Goal: Transaction & Acquisition: Purchase product/service

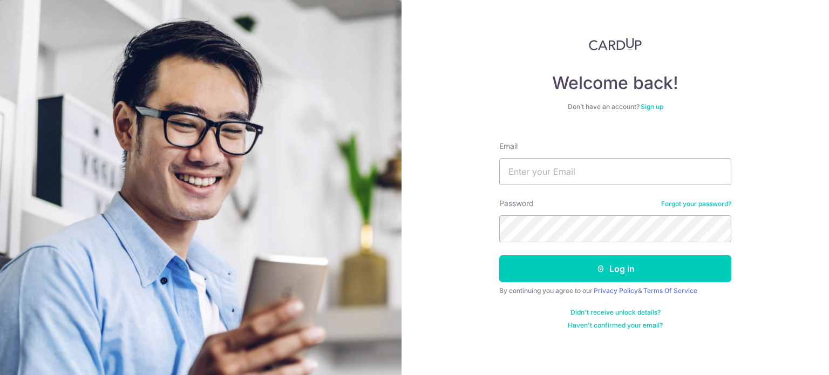
click at [528, 175] on input "Email" at bounding box center [615, 171] width 232 height 27
type input "zhangsien_grace@outlook.com"
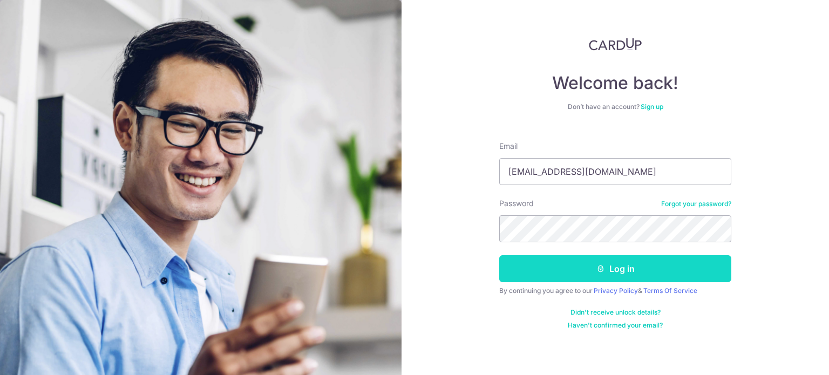
click at [539, 275] on button "Log in" at bounding box center [615, 268] width 232 height 27
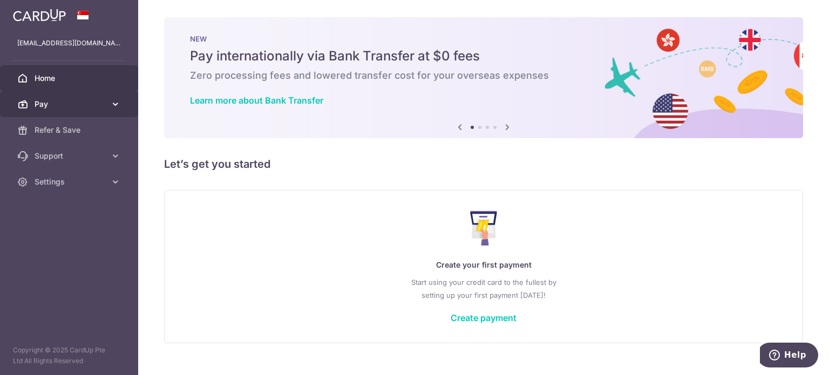
click at [102, 107] on span "Pay" at bounding box center [70, 104] width 71 height 11
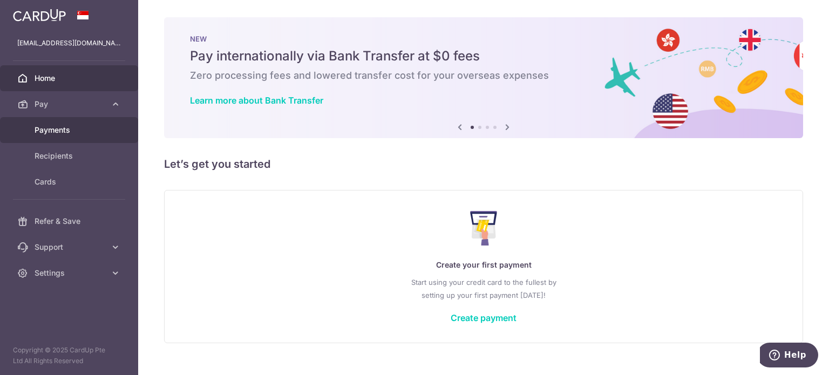
click at [61, 127] on span "Payments" at bounding box center [70, 130] width 71 height 11
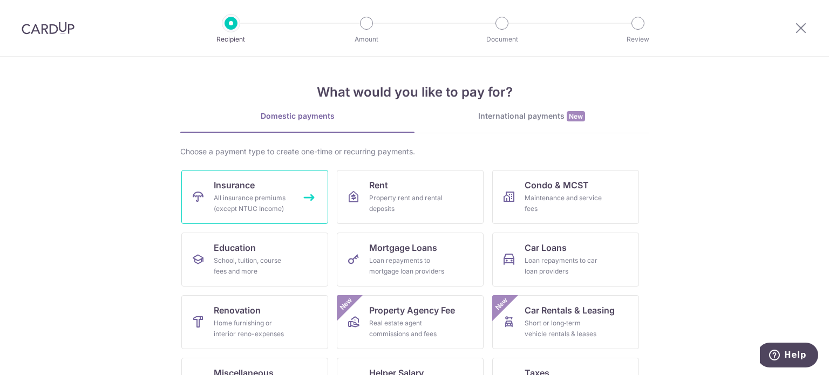
click at [259, 209] on div "All insurance premiums (except NTUC Income)" at bounding box center [253, 204] width 78 height 22
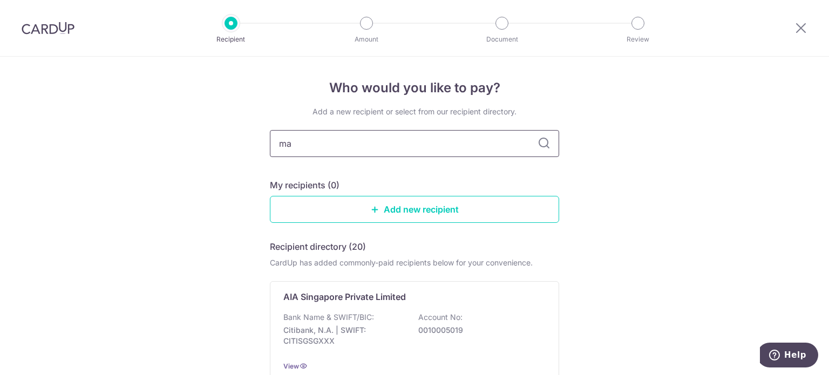
type input "man"
type input "manulife"
drag, startPoint x: 822, startPoint y: 98, endPoint x: 828, endPoint y: 158, distance: 60.1
click at [828, 157] on section "Who would you like to pay? Add a new recipient or select from our recipient dir…" at bounding box center [414, 216] width 829 height 318
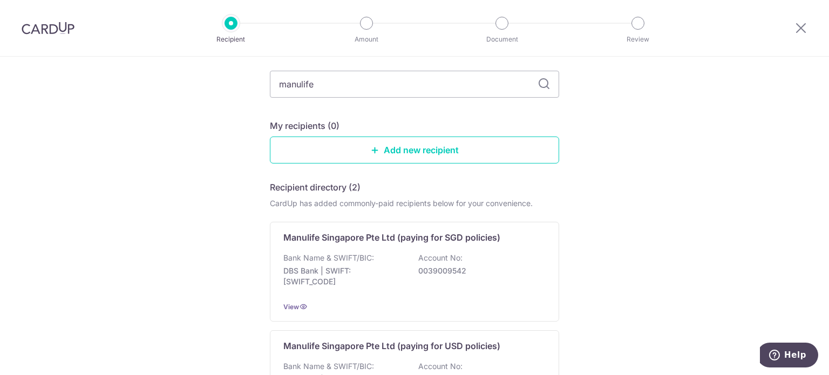
scroll to position [45, 0]
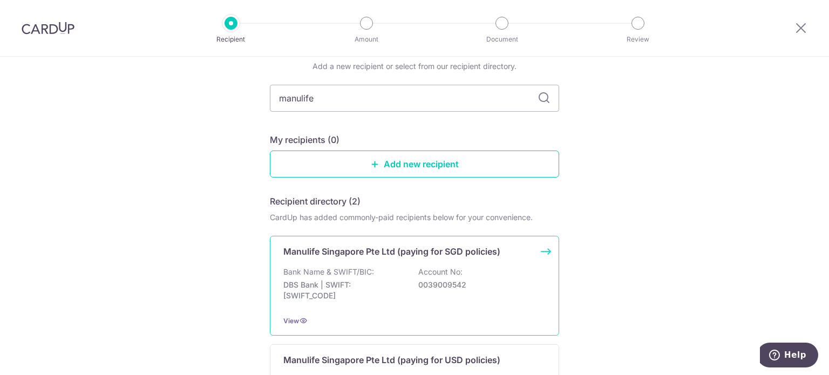
click at [352, 251] on p "Manulife Singapore Pte Ltd (paying for SGD policies)" at bounding box center [391, 251] width 217 height 13
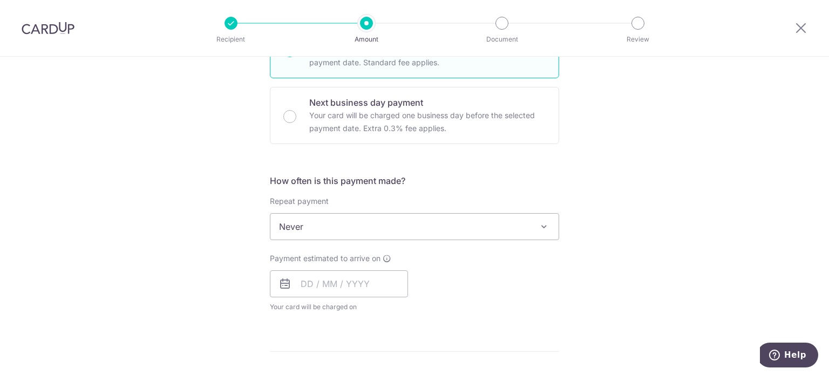
scroll to position [324, 0]
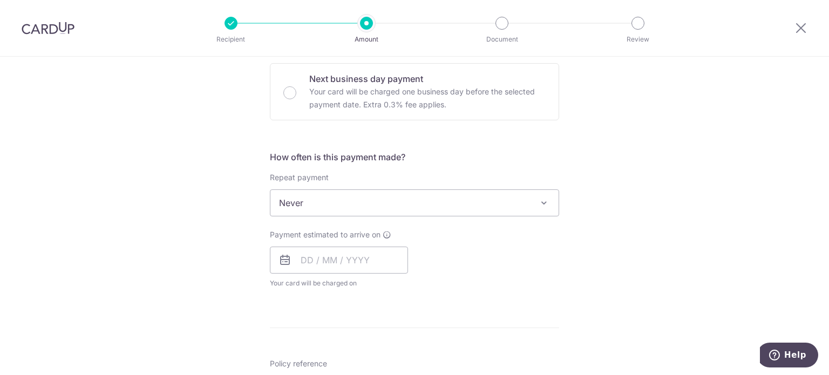
click at [474, 200] on span "Never" at bounding box center [414, 203] width 288 height 26
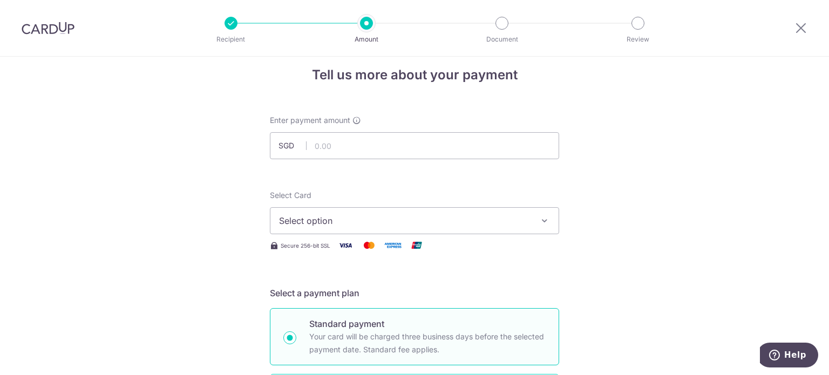
scroll to position [0, 0]
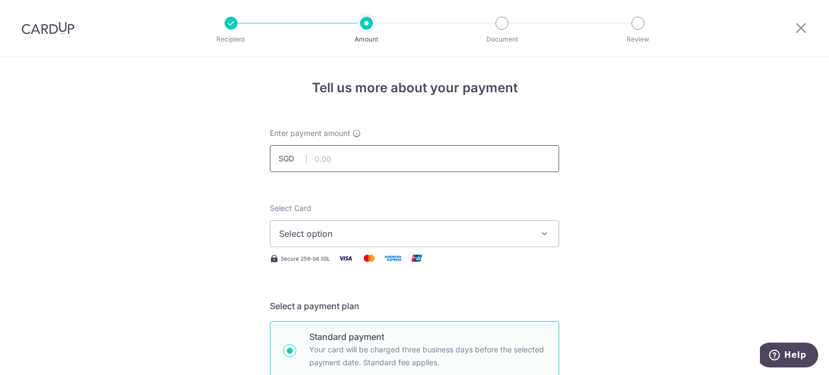
click at [324, 159] on input "text" at bounding box center [414, 158] width 289 height 27
type input "1,000.00"
click at [304, 240] on span "Select option" at bounding box center [404, 233] width 251 height 13
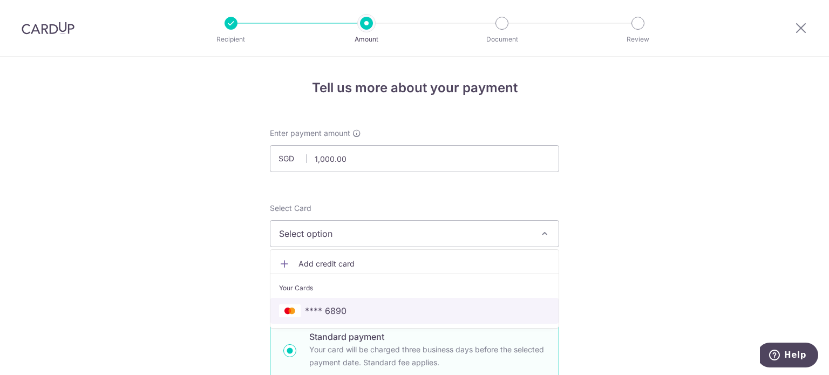
click at [332, 310] on span "**** 6890" at bounding box center [326, 310] width 42 height 13
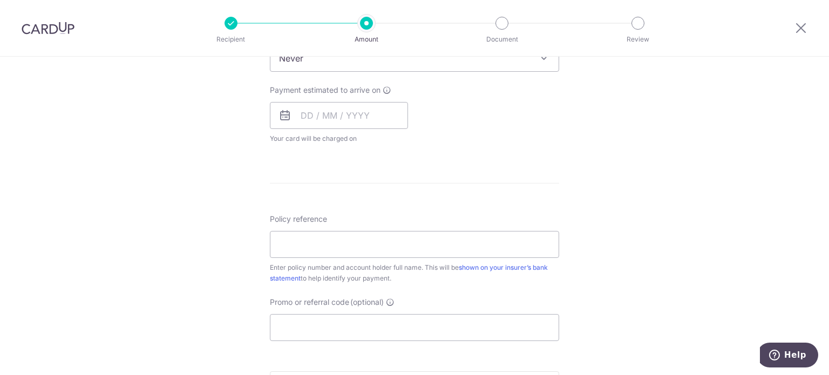
scroll to position [486, 0]
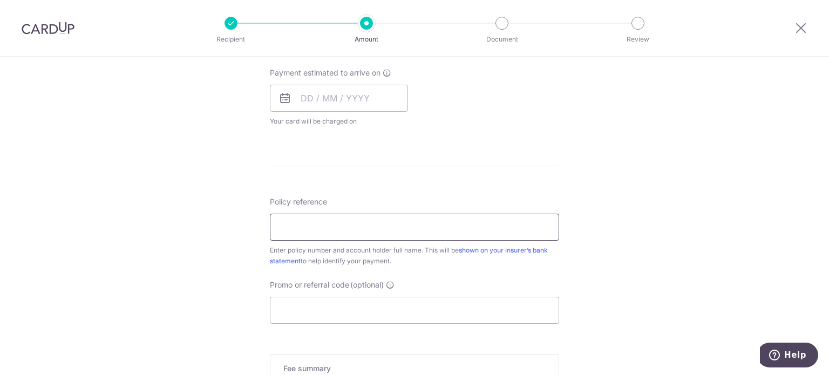
click at [276, 220] on input "Policy reference" at bounding box center [414, 227] width 289 height 27
click at [427, 196] on div "Policy reference Enter policy number and account holder full name. This will be…" at bounding box center [414, 231] width 289 height 70
click at [305, 227] on input "Policy reference" at bounding box center [414, 227] width 289 height 27
type input "z"
type input "Z"
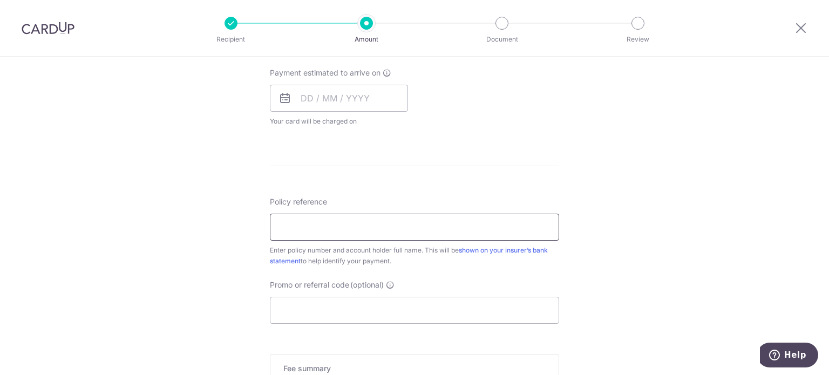
paste input "2452364296"
type input "2452364296 Zhang Si'en, Grace"
click at [585, 278] on div "Tell us more about your payment Enter payment amount SGD 1,000.00 1000.00 Selec…" at bounding box center [414, 59] width 829 height 976
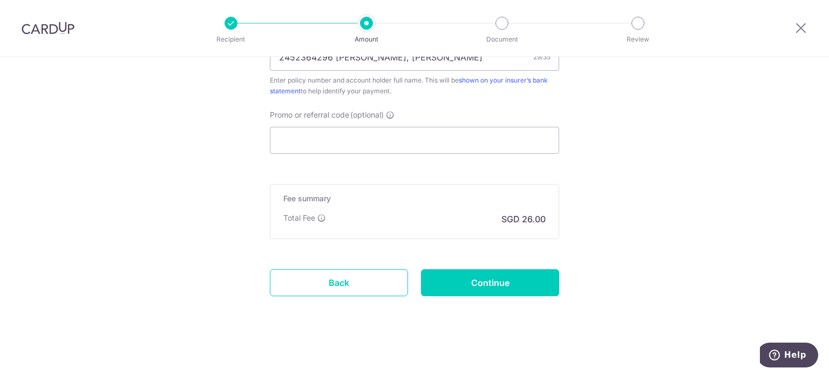
scroll to position [656, 0]
click at [499, 282] on input "Continue" at bounding box center [490, 282] width 138 height 27
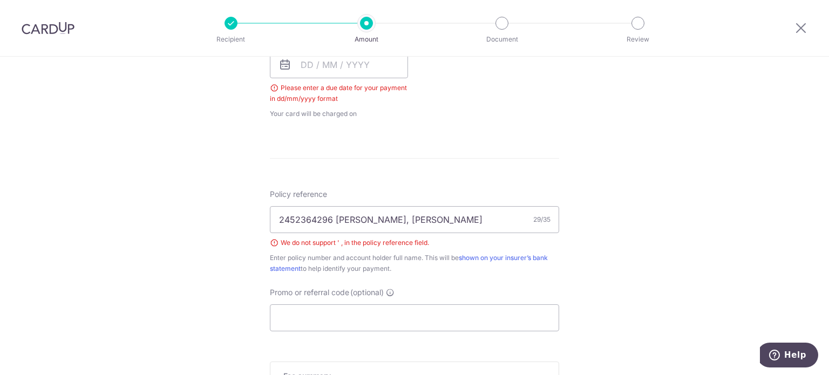
scroll to position [436, 0]
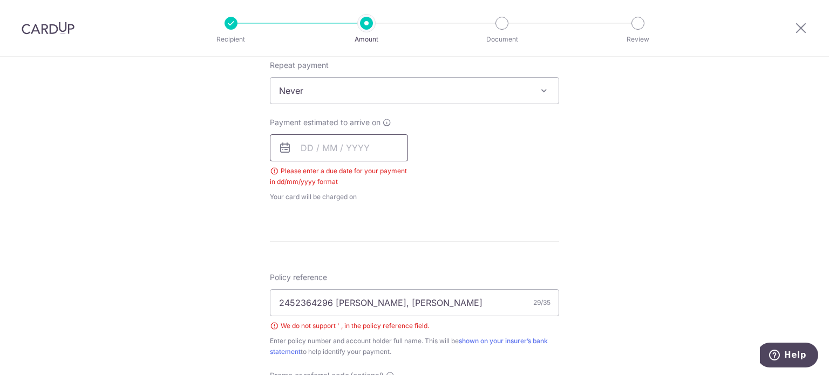
click at [326, 147] on input "text" at bounding box center [339, 147] width 138 height 27
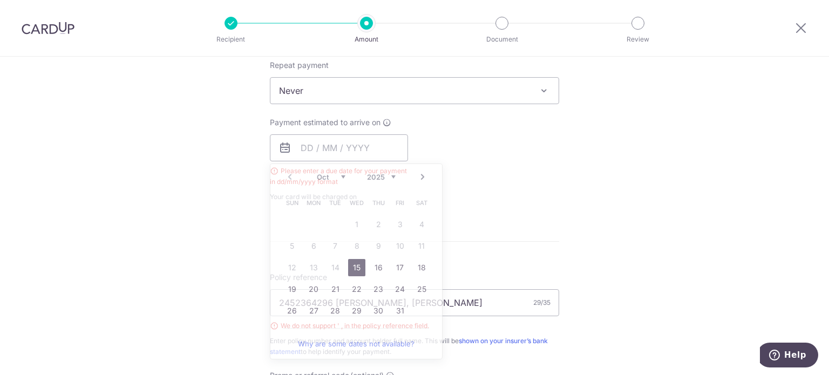
click at [472, 166] on div "Payment estimated to arrive on Prev Next Oct Nov [DATE] 2026 2027 2028 2029 203…" at bounding box center [414, 159] width 302 height 85
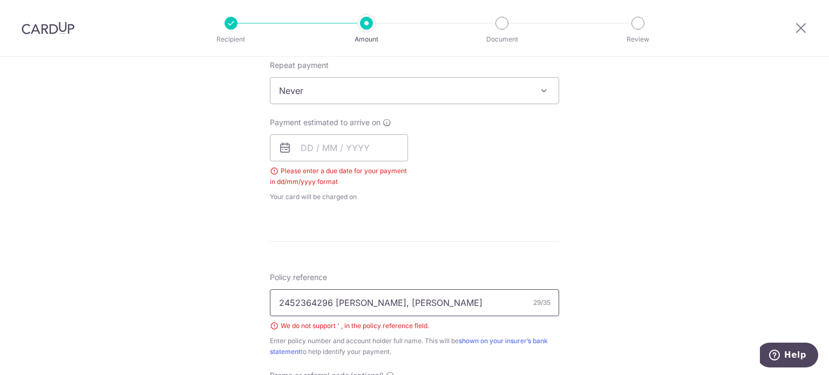
click at [369, 303] on input "2452364296 [PERSON_NAME], [PERSON_NAME]" at bounding box center [414, 302] width 289 height 27
drag, startPoint x: 383, startPoint y: 304, endPoint x: 392, endPoint y: 322, distance: 20.3
click at [384, 304] on input "2452364296 Zhang Sien, Grace" at bounding box center [414, 302] width 289 height 27
type input "2452364296 Zhang Sien Grace"
click at [403, 247] on form "Enter payment amount SGD 1,000.00 1000.00 Select Card **** 6890 Add credit card…" at bounding box center [414, 139] width 289 height 895
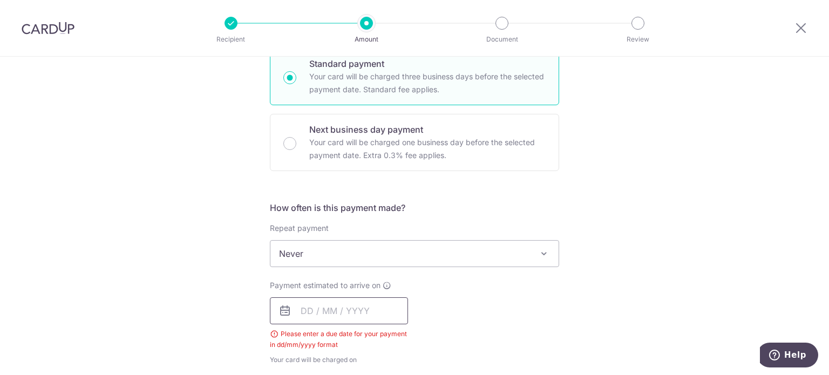
scroll to position [274, 0]
click at [308, 310] on input "text" at bounding box center [339, 309] width 138 height 27
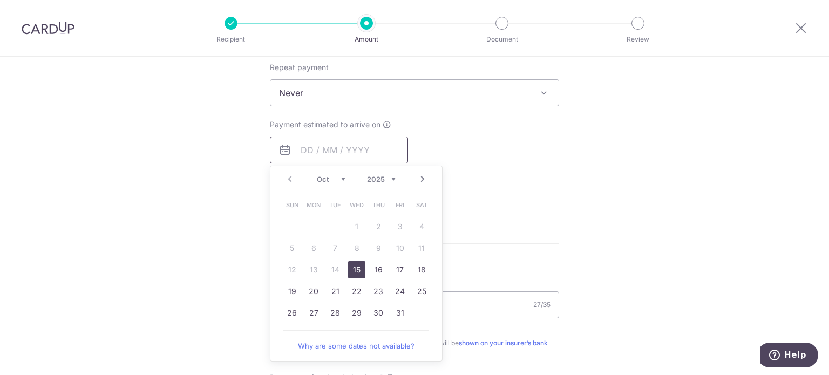
scroll to position [436, 0]
click at [352, 265] on link "15" at bounding box center [356, 267] width 17 height 17
type input "15/10/2025"
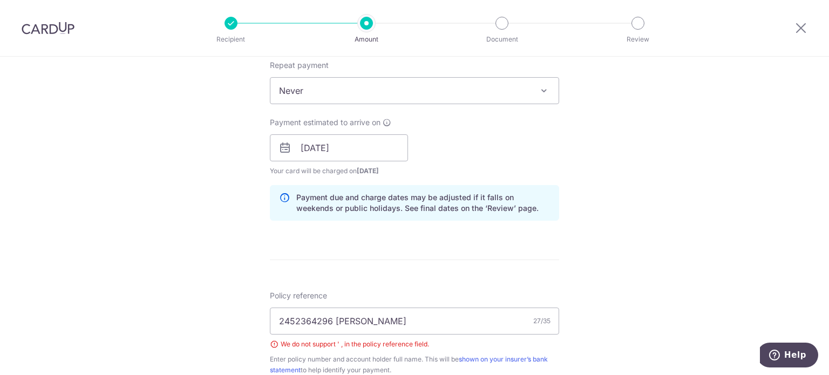
click at [281, 147] on icon at bounding box center [284, 147] width 13 height 13
click at [281, 149] on icon at bounding box center [284, 147] width 13 height 13
click at [324, 148] on input "15/10/2025" at bounding box center [339, 147] width 138 height 27
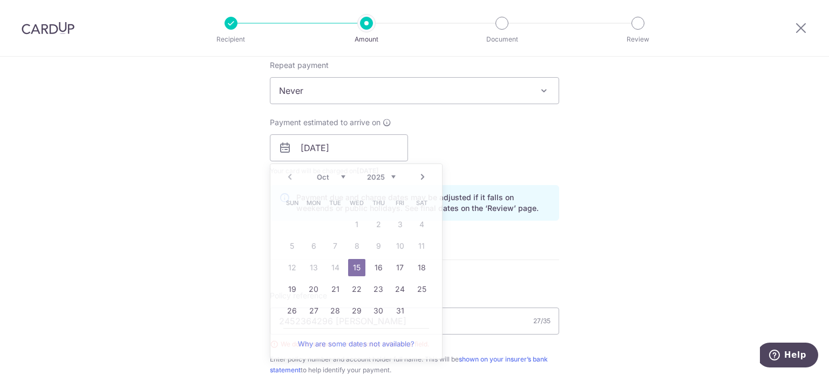
click at [101, 229] on div "Tell us more about your payment Enter payment amount SGD 1,000.00 1000.00 Selec…" at bounding box center [414, 139] width 829 height 1036
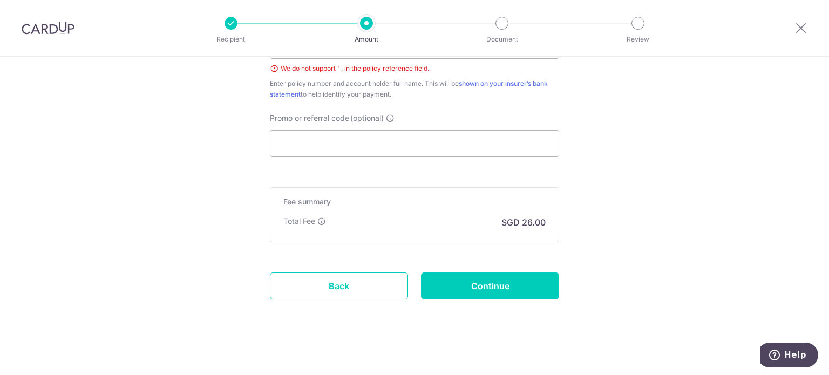
scroll to position [716, 0]
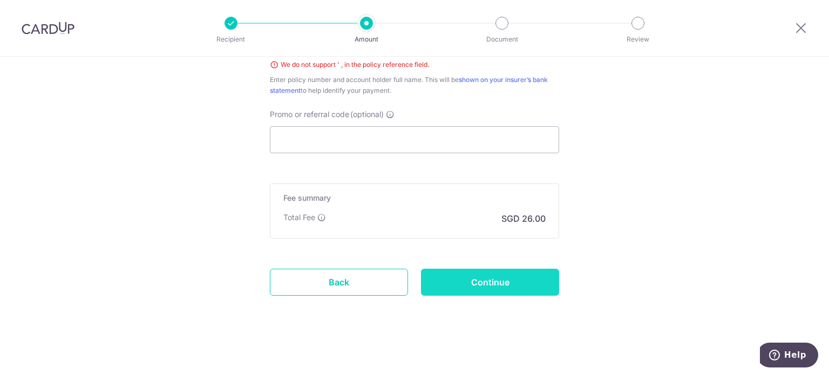
click at [497, 281] on input "Continue" at bounding box center [490, 282] width 138 height 27
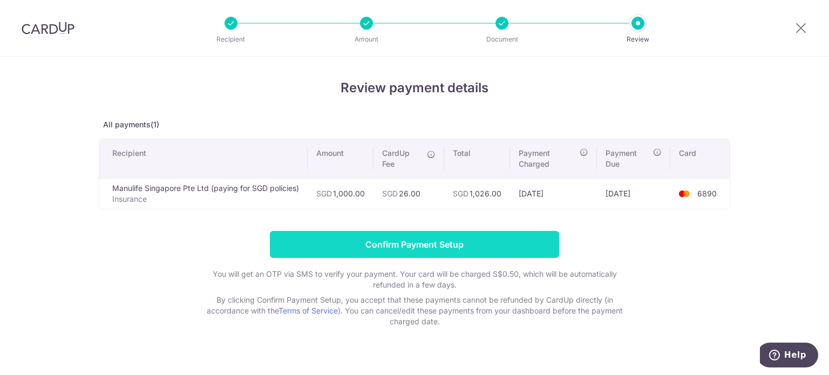
click at [415, 245] on input "Confirm Payment Setup" at bounding box center [414, 244] width 289 height 27
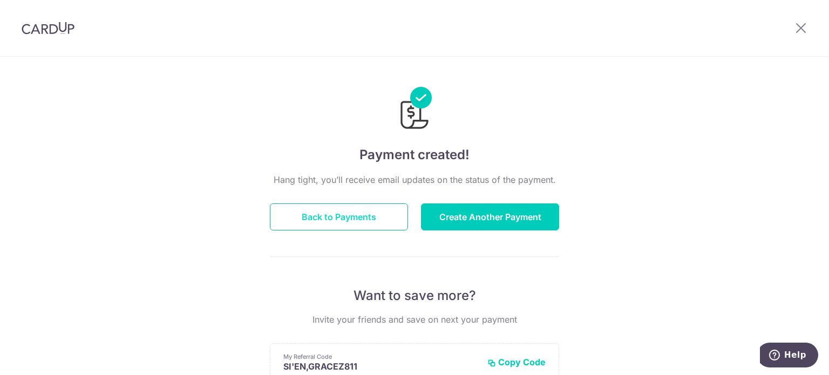
click at [369, 217] on button "Back to Payments" at bounding box center [339, 216] width 138 height 27
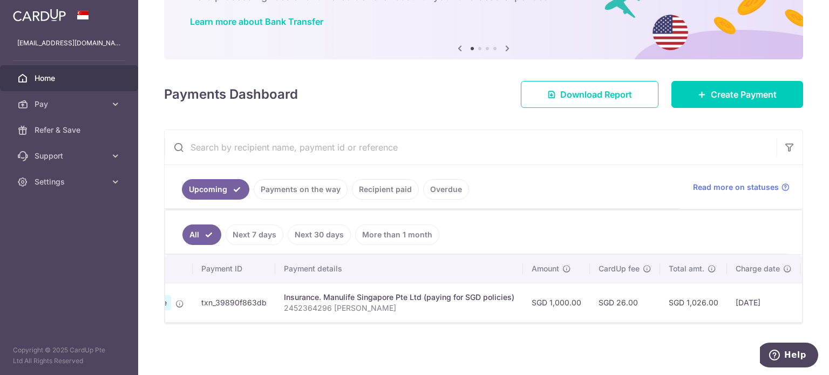
scroll to position [0, 108]
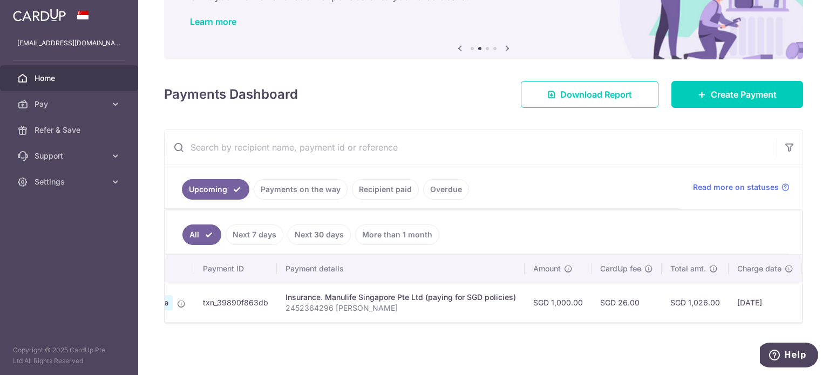
drag, startPoint x: 394, startPoint y: 304, endPoint x: 287, endPoint y: 312, distance: 107.6
click at [281, 301] on td "Insurance. Manulife Singapore Pte Ltd (paying for SGD policies) 2452364296 Zhan…" at bounding box center [401, 302] width 248 height 39
copy p "2452364296 Zhang Sien Grace"
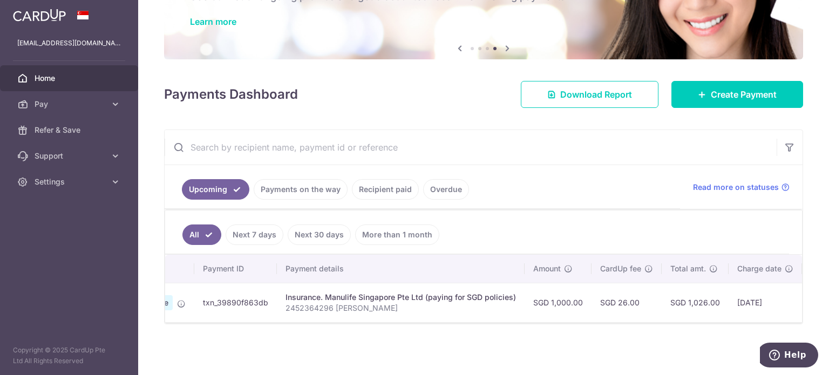
copy p "2452364296 Zhang Sien Grace"
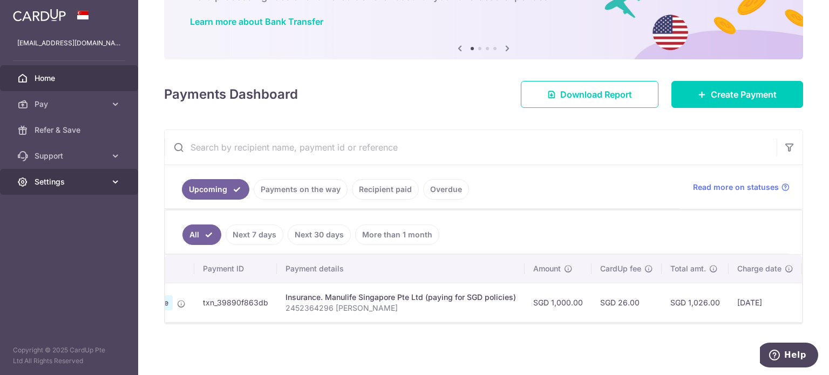
click at [101, 183] on span "Settings" at bounding box center [70, 181] width 71 height 11
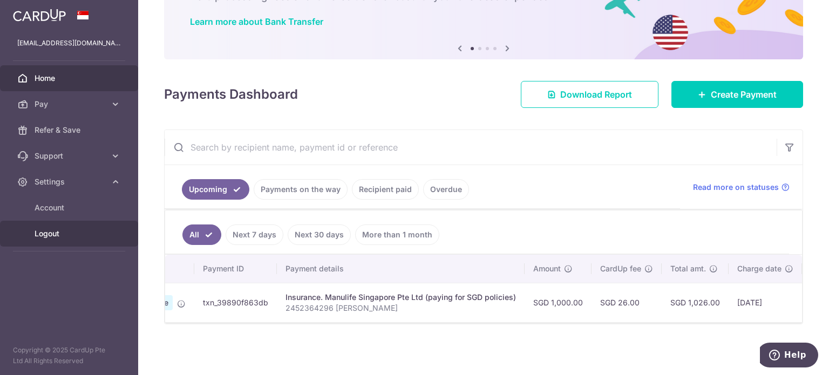
click at [66, 230] on span "Logout" at bounding box center [70, 233] width 71 height 11
